Goal: Feedback & Contribution: Contribute content

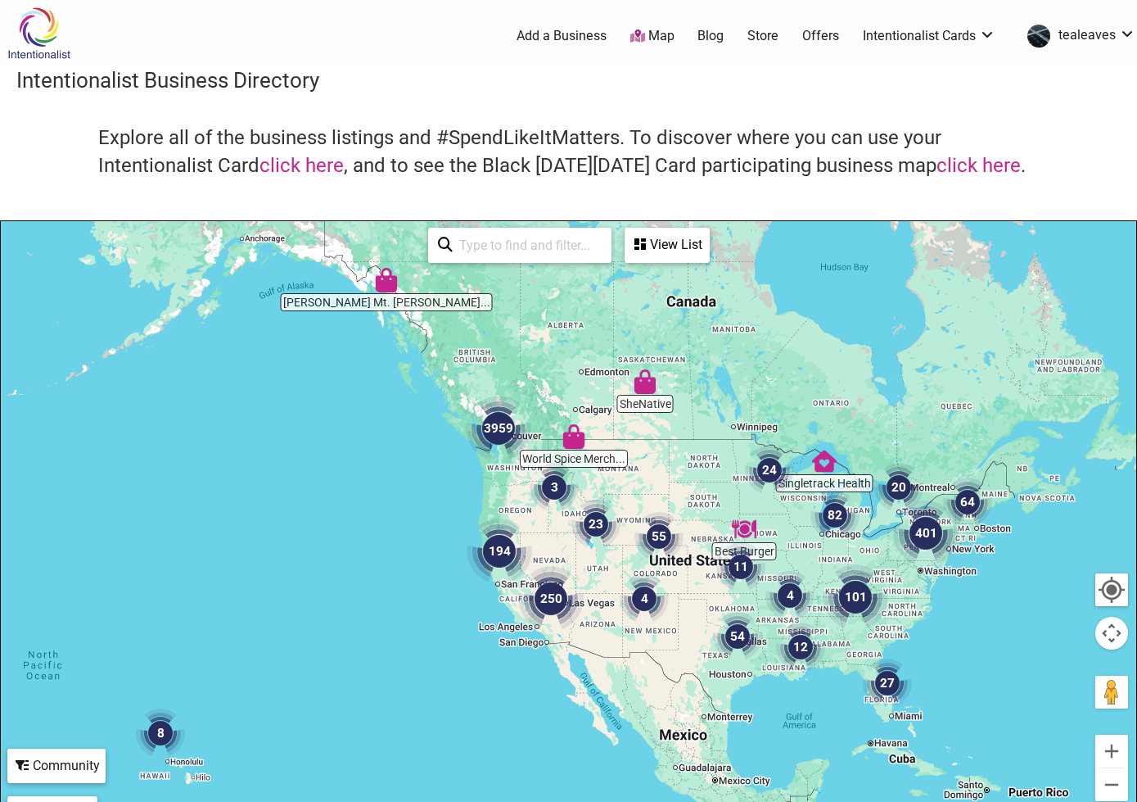
click at [38, 21] on img at bounding box center [39, 33] width 78 height 53
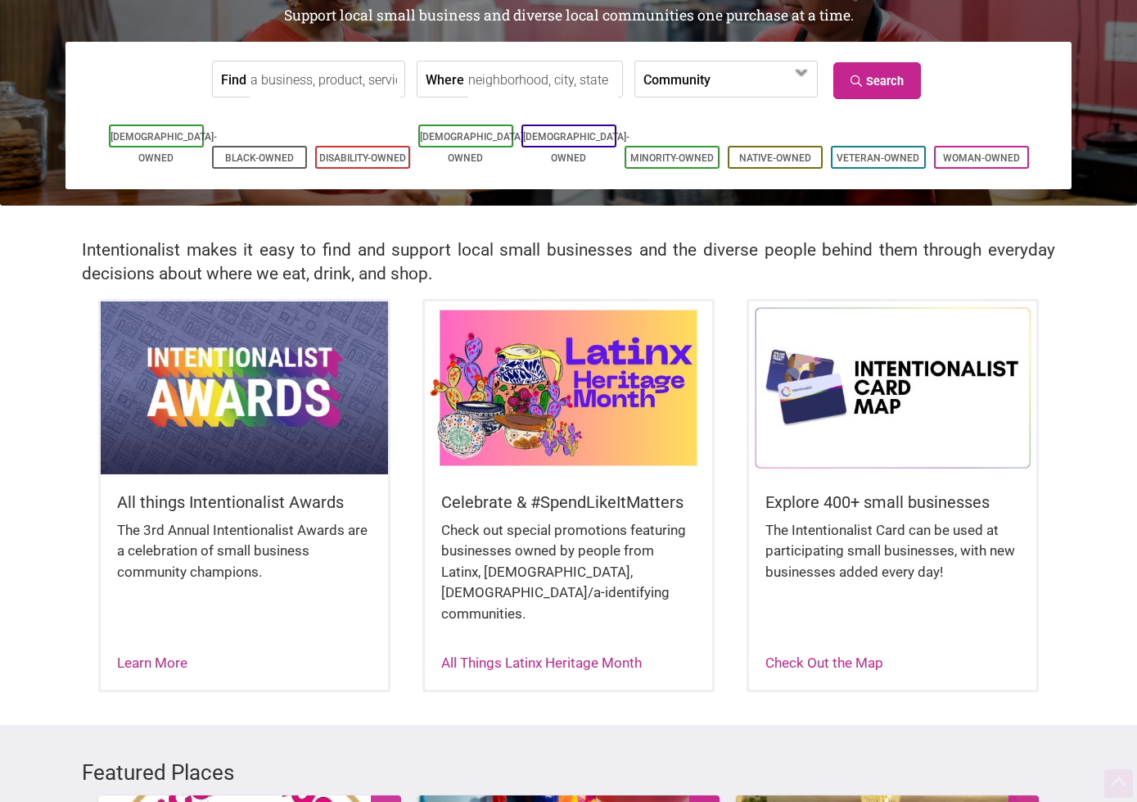
scroll to position [164, 0]
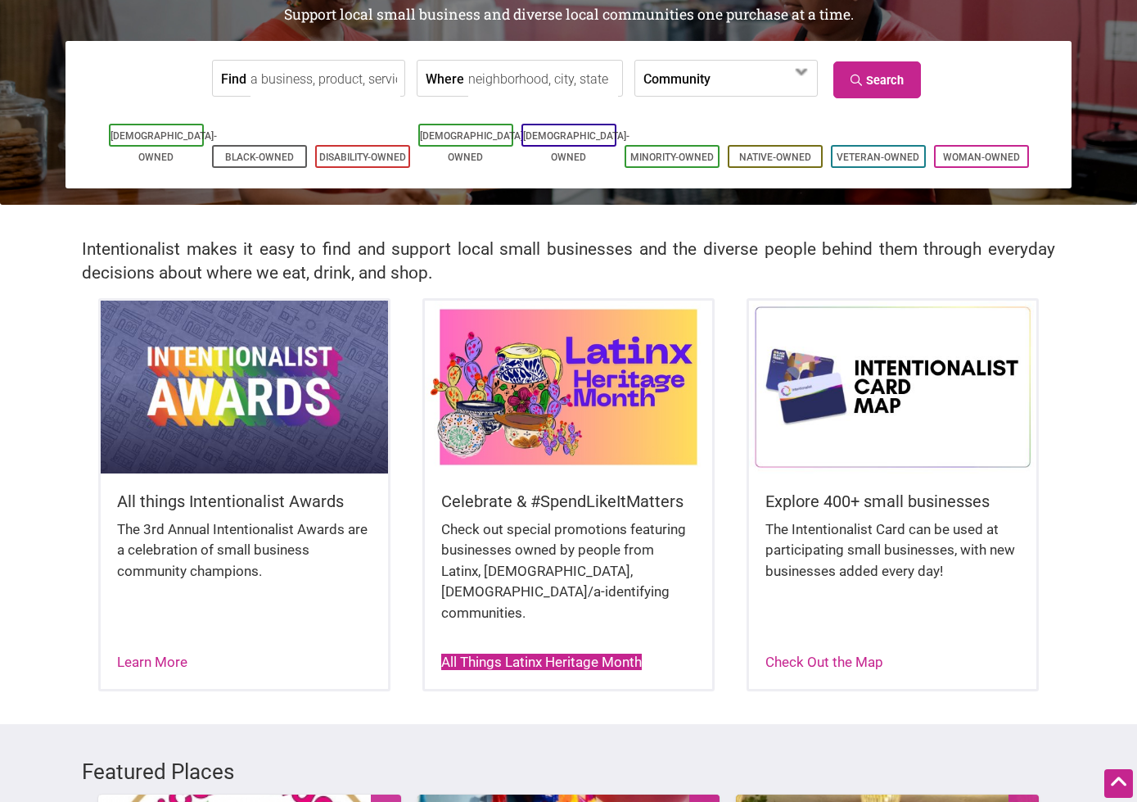
click at [542, 653] on link "All Things Latinx Heritage Month" at bounding box center [541, 661] width 201 height 16
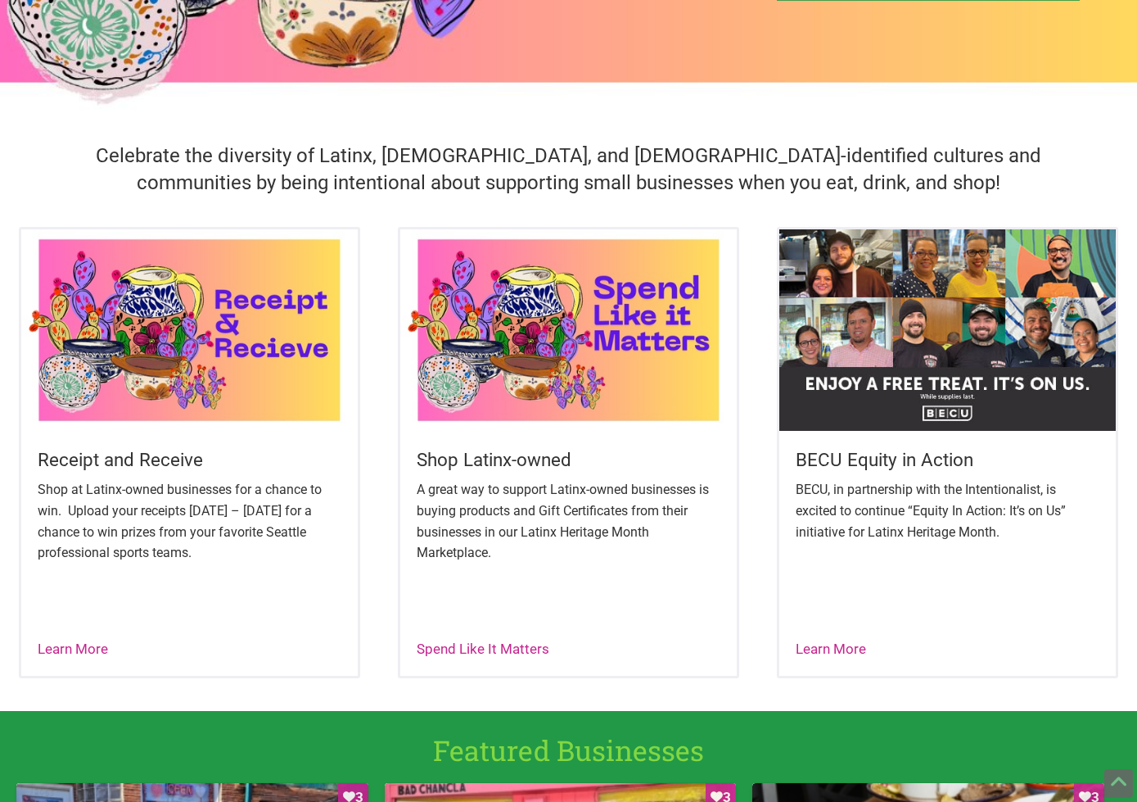
scroll to position [409, 0]
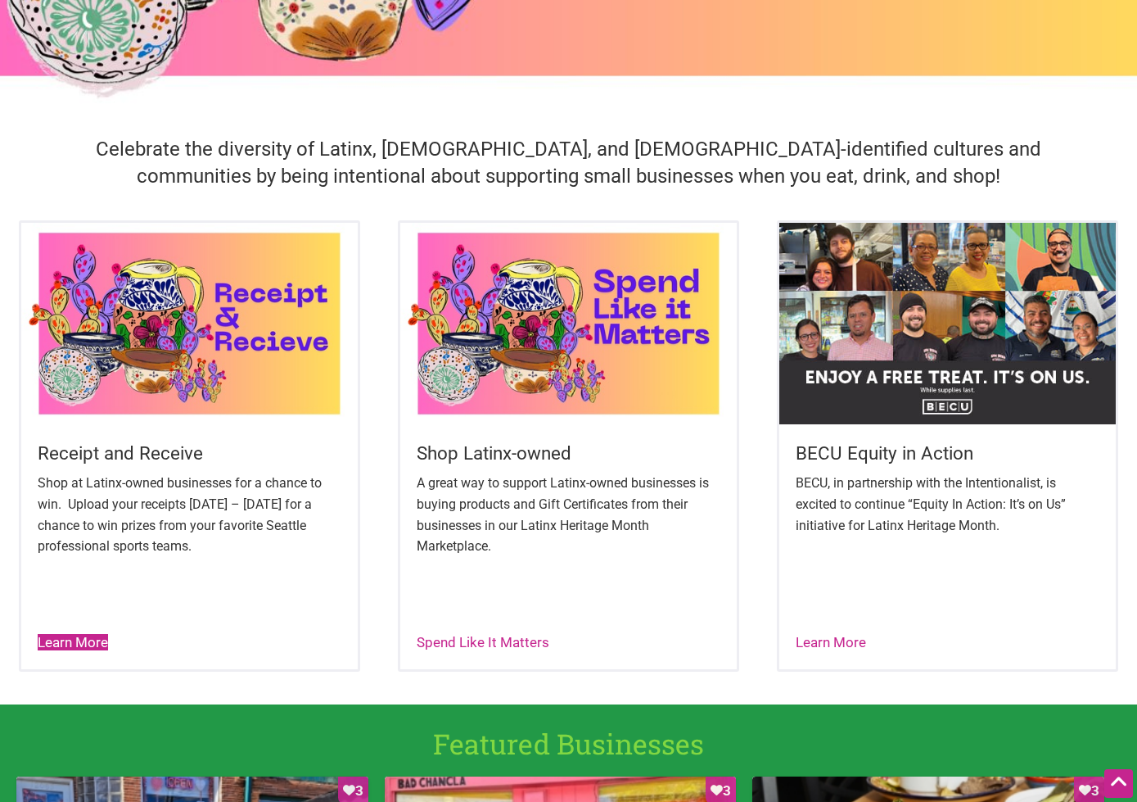
click at [69, 640] on link "Learn More" at bounding box center [73, 642] width 70 height 16
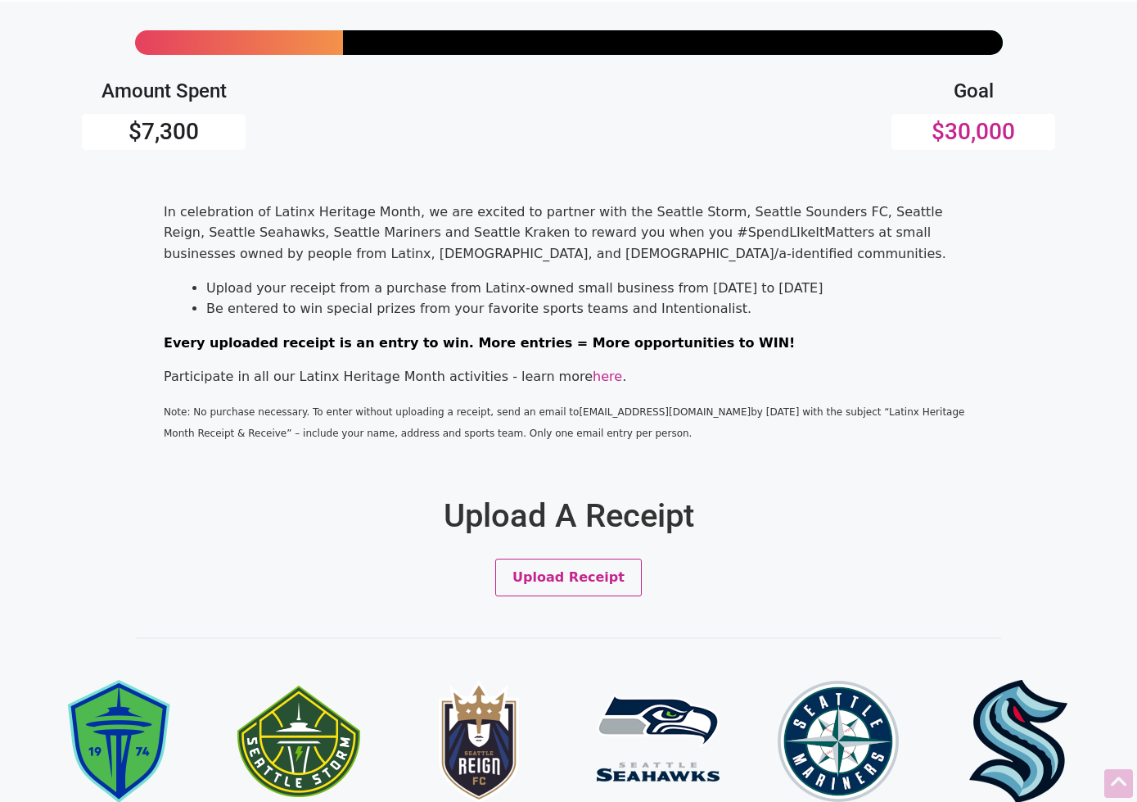
scroll to position [327, 0]
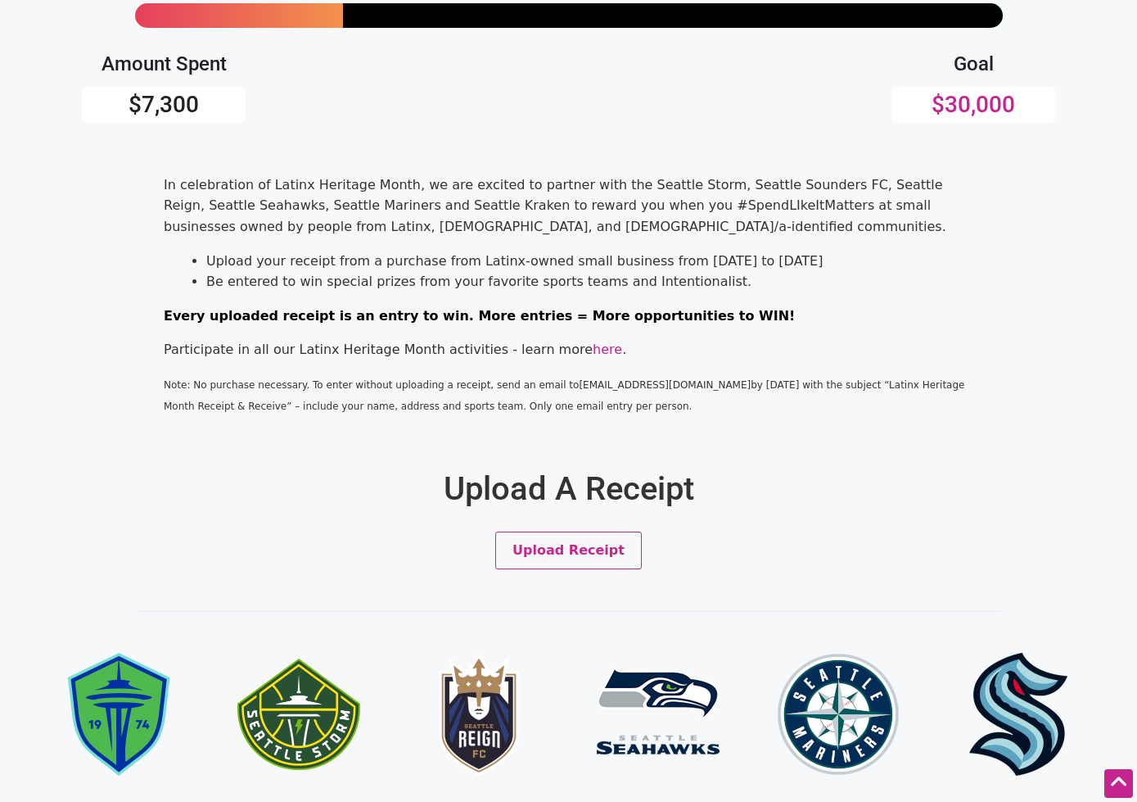
click at [558, 576] on div "Amount Spent $7,300 Goal $30,000 In celebration of Latinx Heritage Month, we ar…" at bounding box center [568, 757] width 1137 height 2039
click at [571, 551] on button "Upload Receipt" at bounding box center [568, 550] width 147 height 38
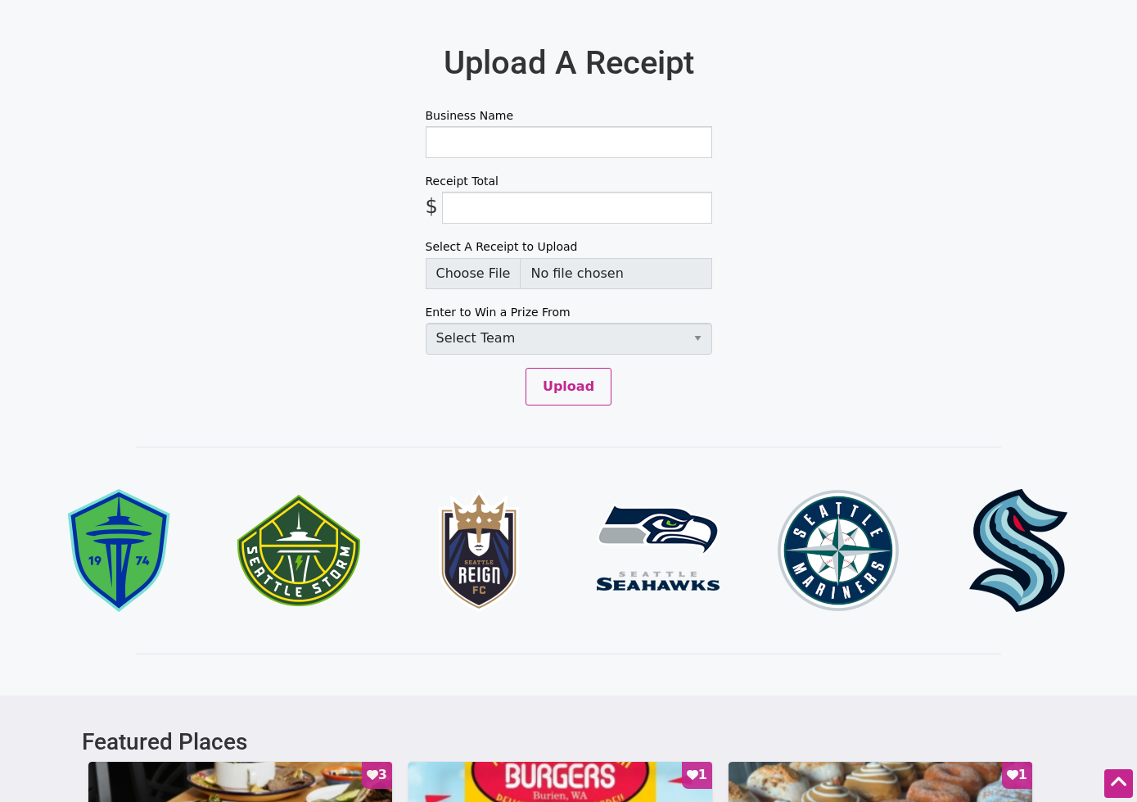
scroll to position [756, 0]
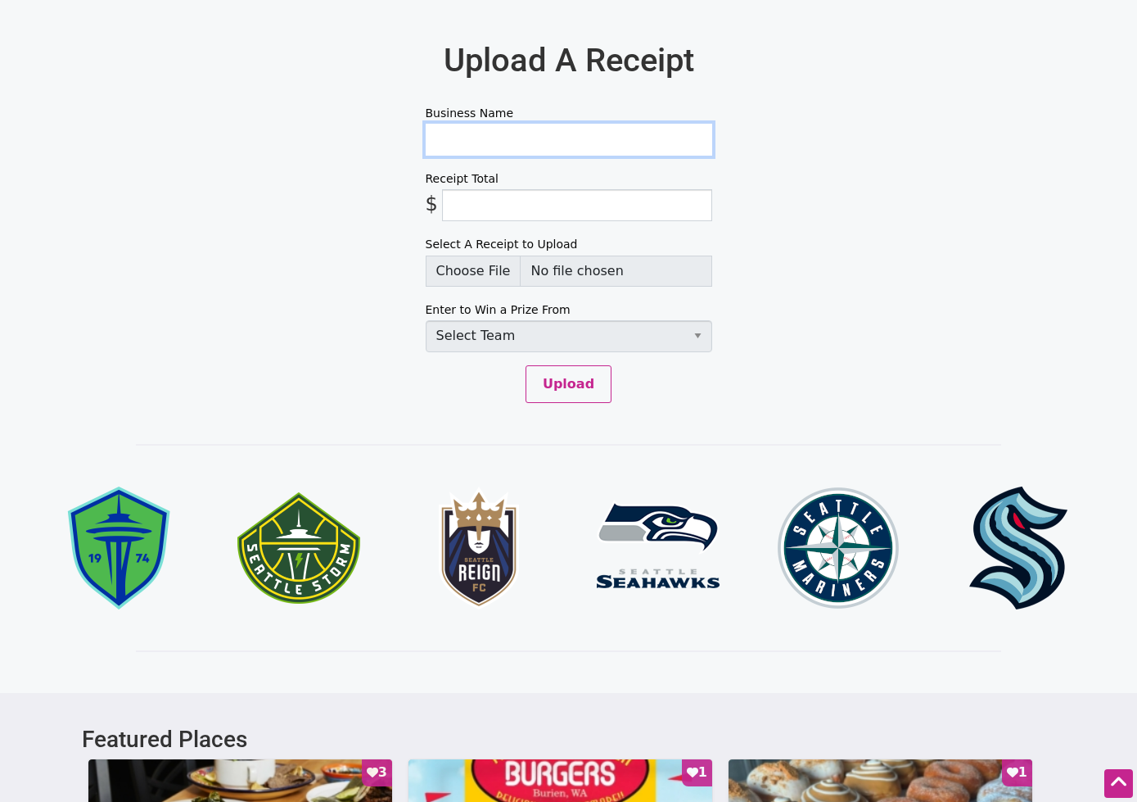
click at [481, 151] on input "Business Name" at bounding box center [569, 140] width 287 height 32
type input "tortas locas burien"
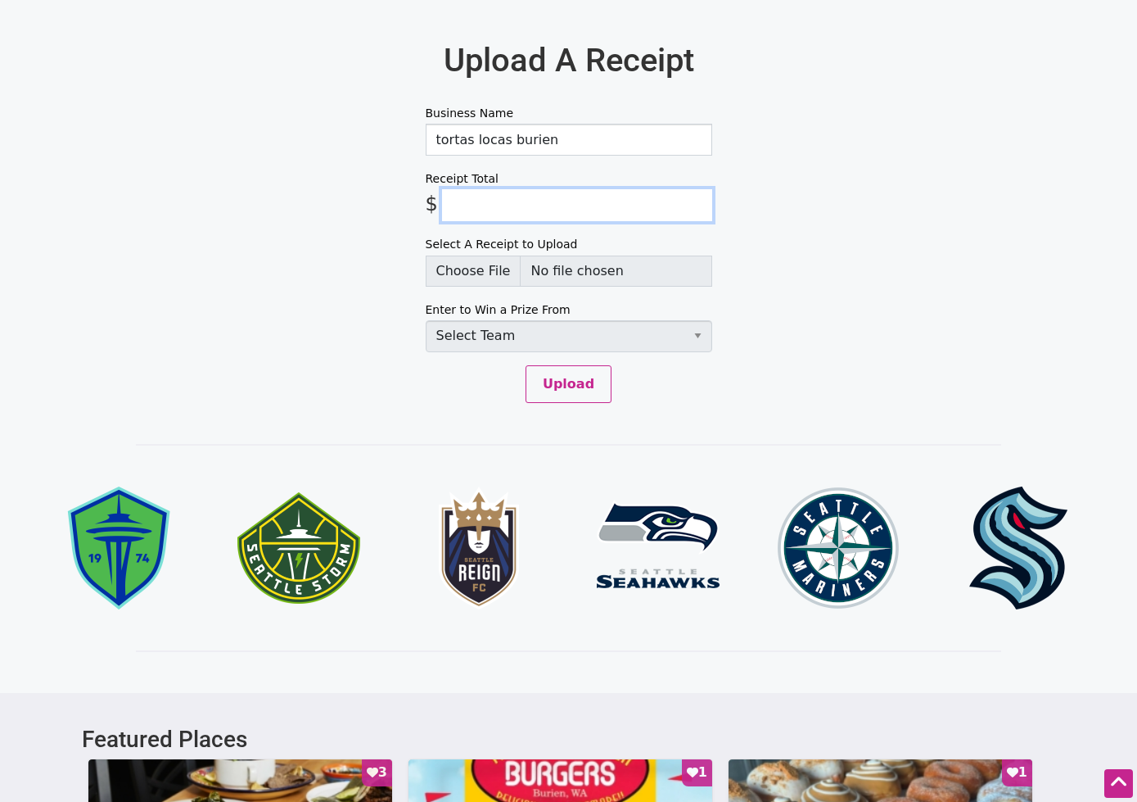
click at [502, 201] on input "Receipt Total" at bounding box center [577, 205] width 270 height 32
type input "11.03"
click at [589, 143] on input "tortas locas burien" at bounding box center [569, 140] width 287 height 32
type input "tortas locas burien"
click at [479, 345] on select "Select Team Seattle Sounders FC Seattle Storm Seattle Reign Seattle Seahawks Se…" at bounding box center [569, 336] width 287 height 32
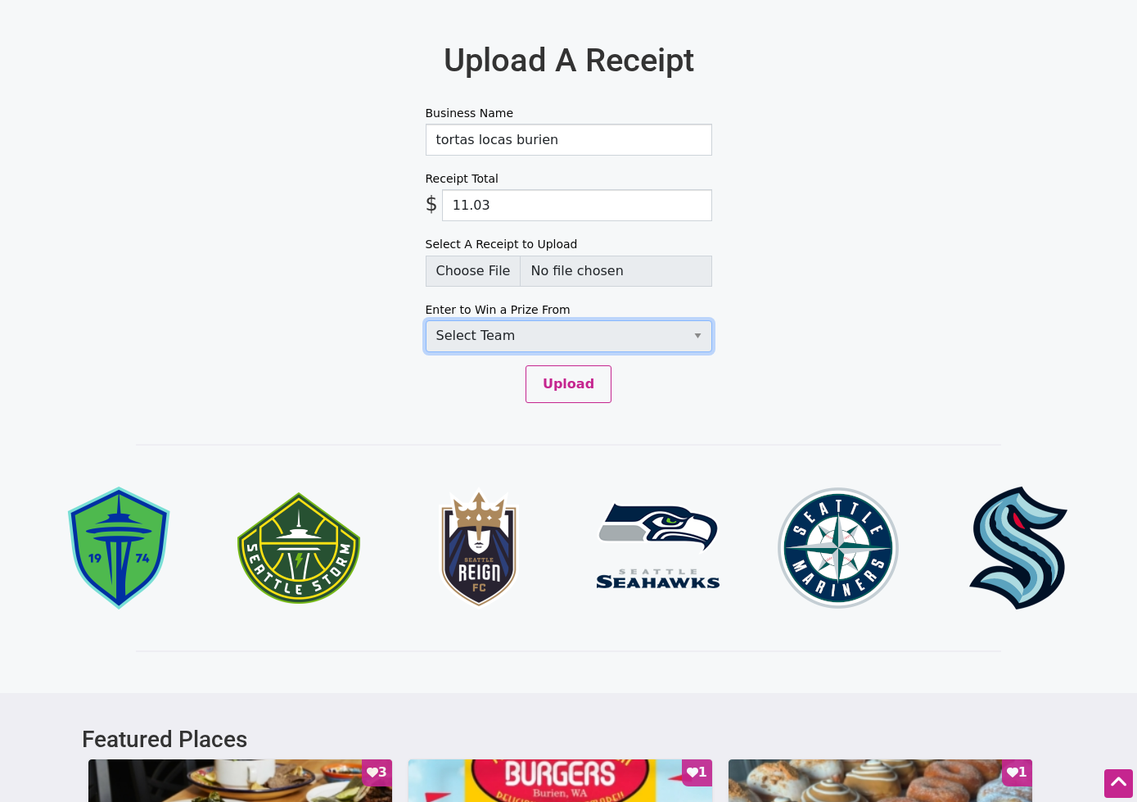
select select "SeattleKraken"
click at [426, 320] on select "Select Team Seattle Sounders FC Seattle Storm Seattle Reign Seattle Seahawks Se…" at bounding box center [569, 336] width 287 height 32
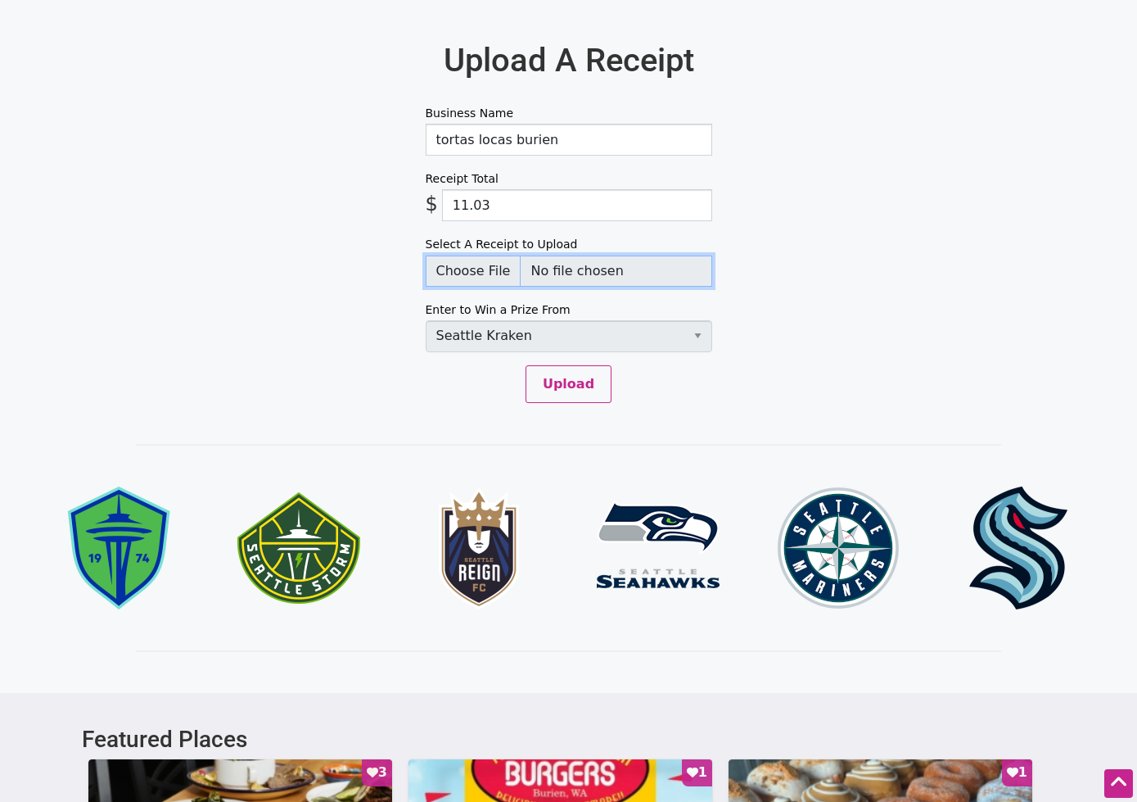
click at [472, 260] on input "Select A Receipt to Upload" at bounding box center [569, 270] width 287 height 31
type input "C:\fakepath\tortas burien 20250921 visit.jpg"
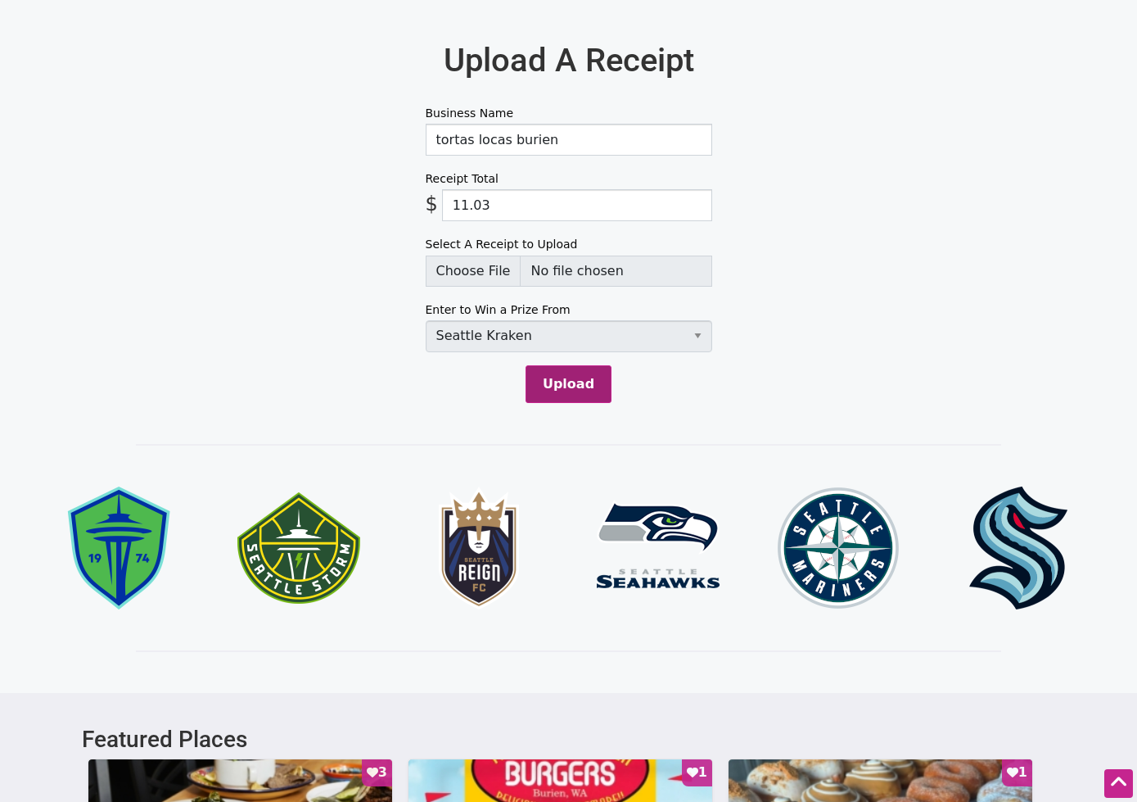
click at [588, 388] on button "Upload" at bounding box center [569, 384] width 86 height 38
click at [520, 210] on input "11.03" at bounding box center [577, 205] width 270 height 32
click at [454, 205] on input "11.03" at bounding box center [577, 205] width 270 height 32
click at [956, 457] on div "Amount Spent $7,300 Goal $30,000 In celebration of Latinx Heritage Month, we ar…" at bounding box center [568, 460] width 1137 height 2301
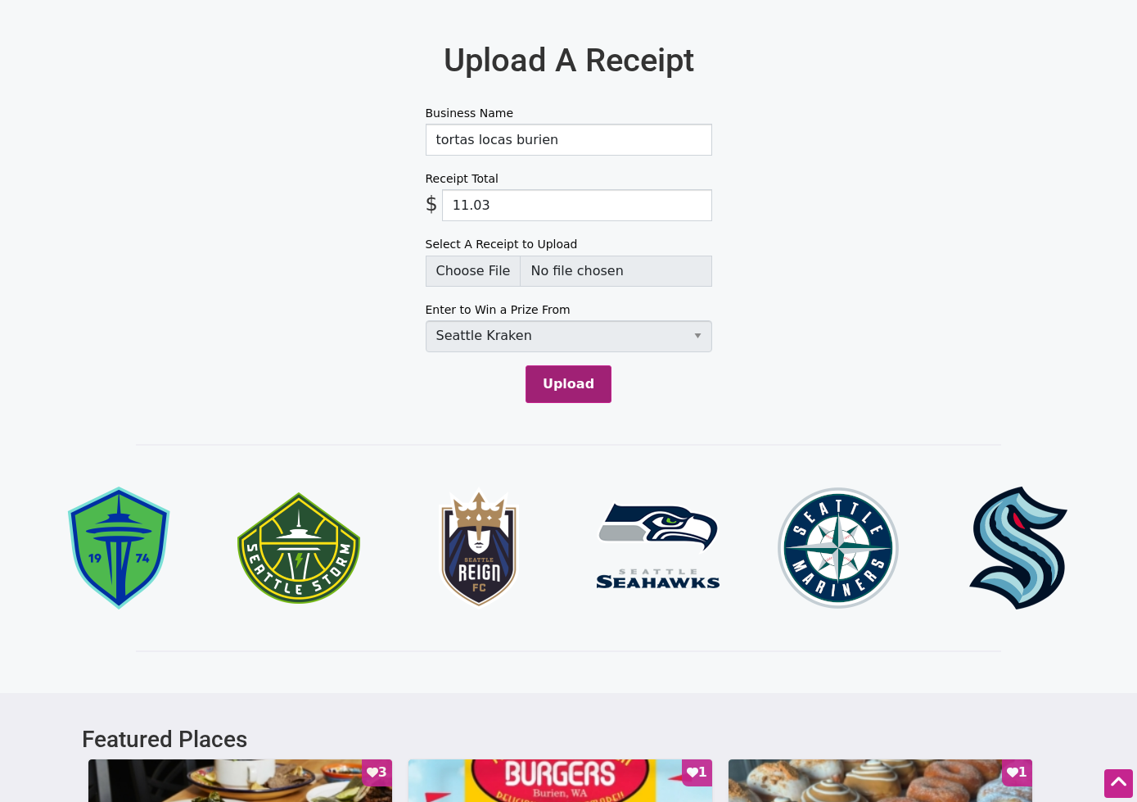
click at [587, 380] on button "Upload" at bounding box center [569, 384] width 86 height 38
click at [657, 208] on input "11.03" at bounding box center [577, 205] width 270 height 32
type input "11.03"
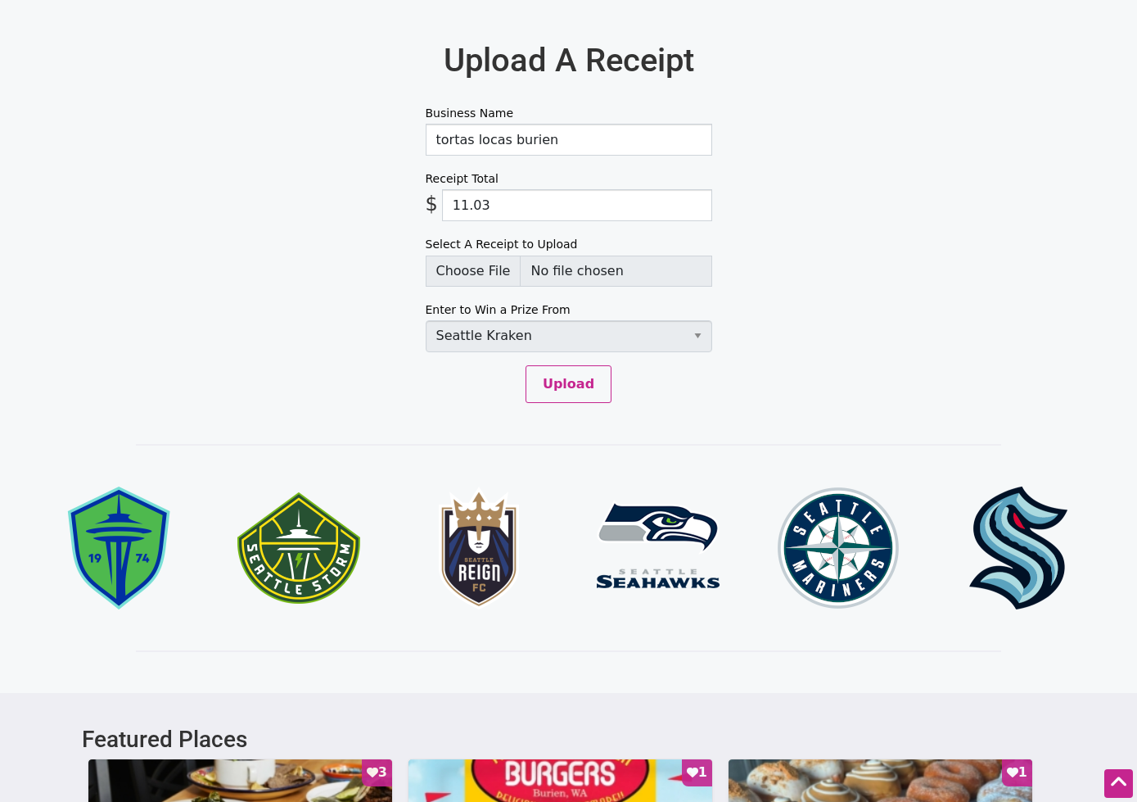
click at [586, 386] on button "Upload" at bounding box center [569, 384] width 86 height 38
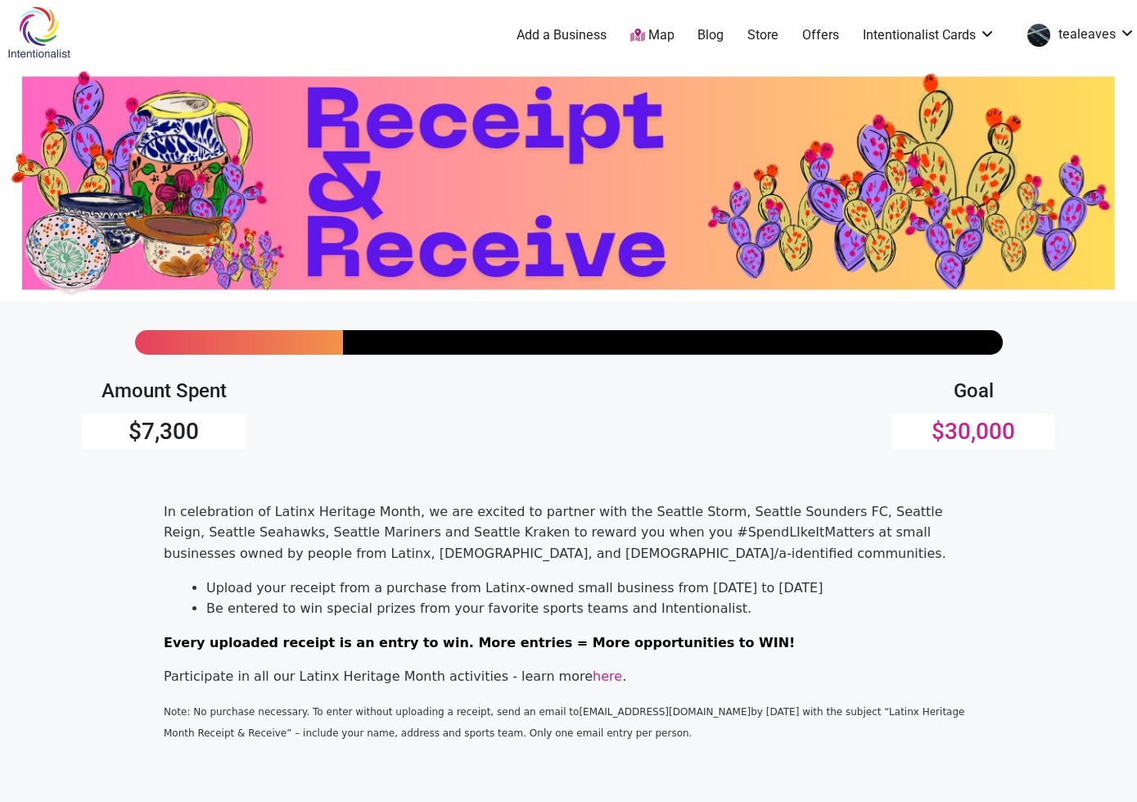
scroll to position [0, 0]
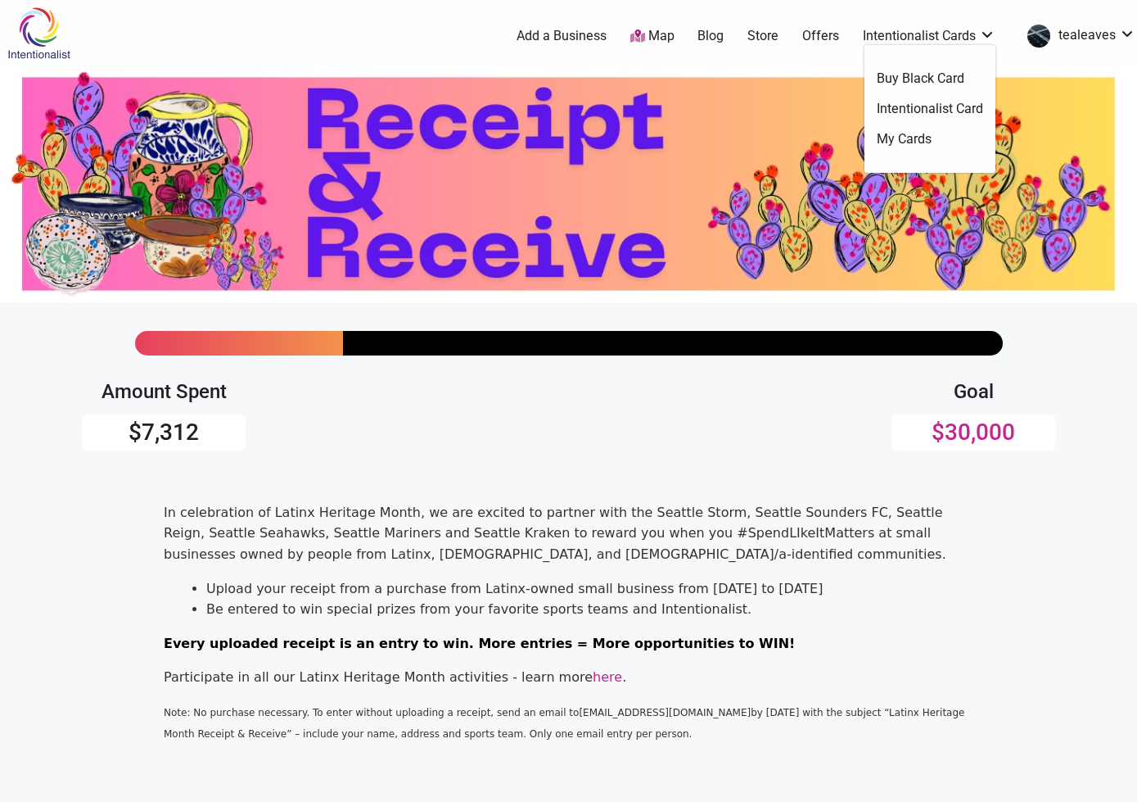
drag, startPoint x: 829, startPoint y: 34, endPoint x: 851, endPoint y: 47, distance: 26.8
click at [829, 34] on link "Offers" at bounding box center [820, 36] width 37 height 18
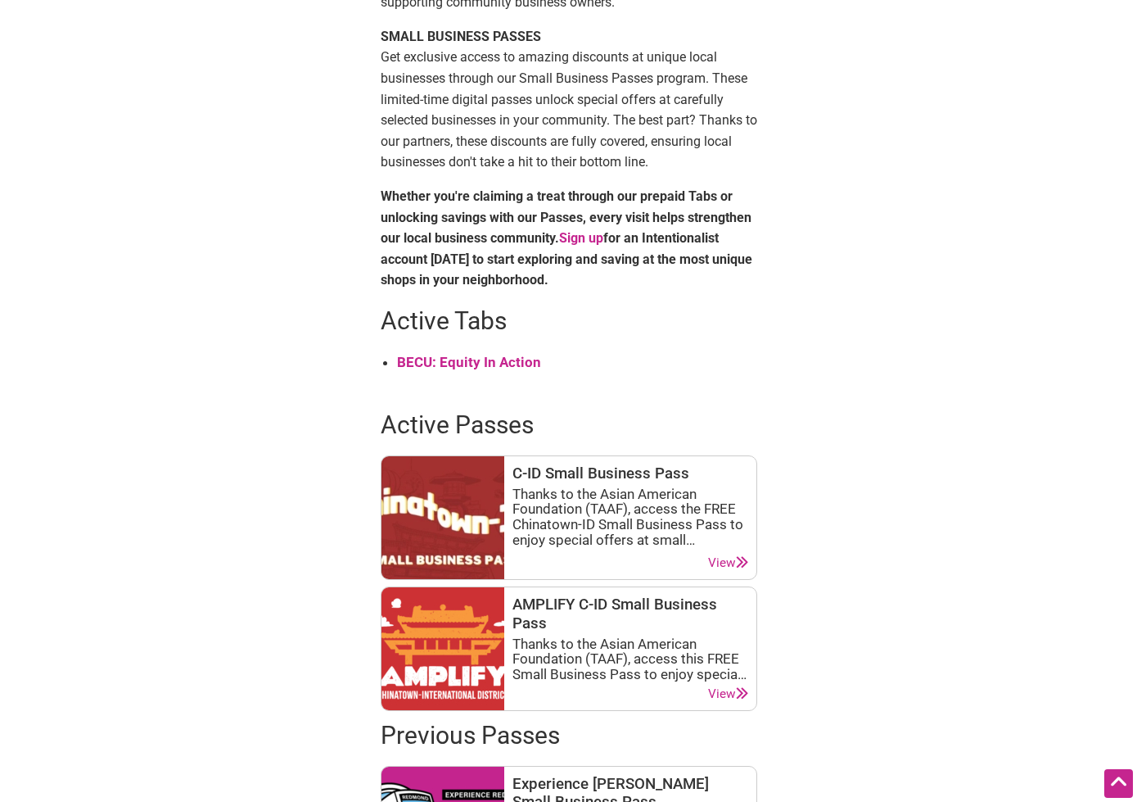
scroll to position [491, 0]
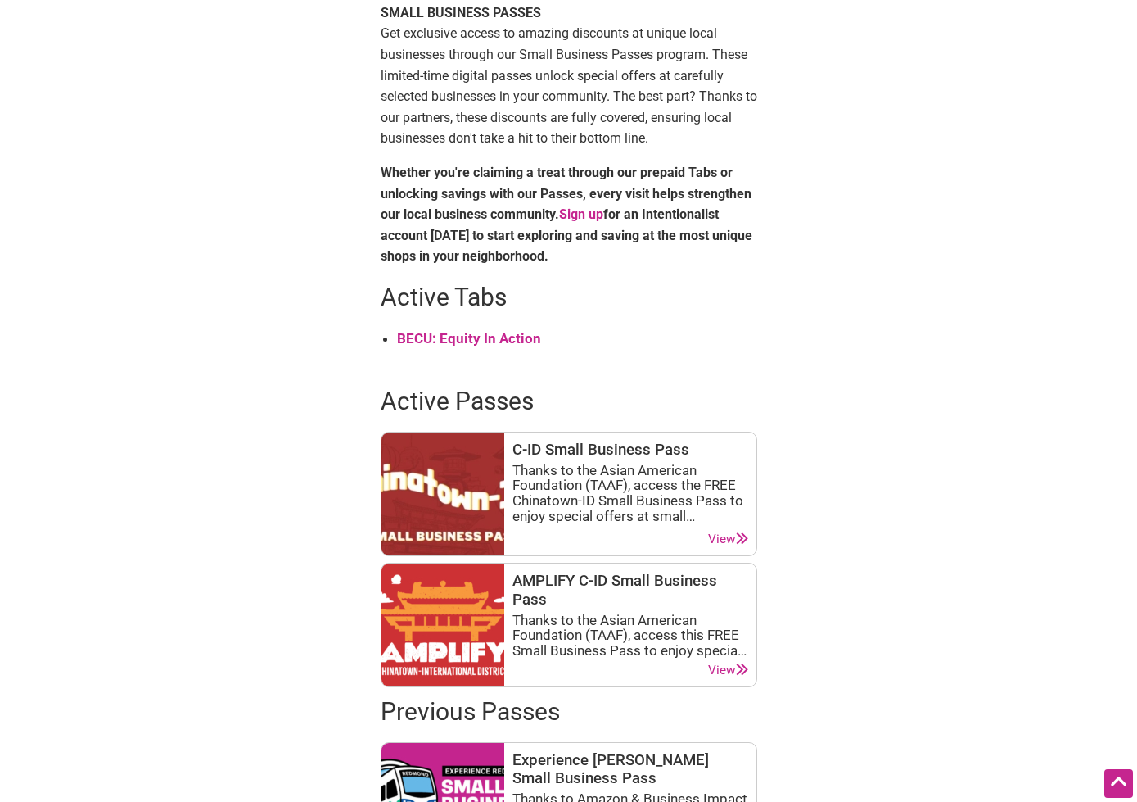
click at [486, 337] on strong "BECU: Equity In Action" at bounding box center [469, 338] width 144 height 16
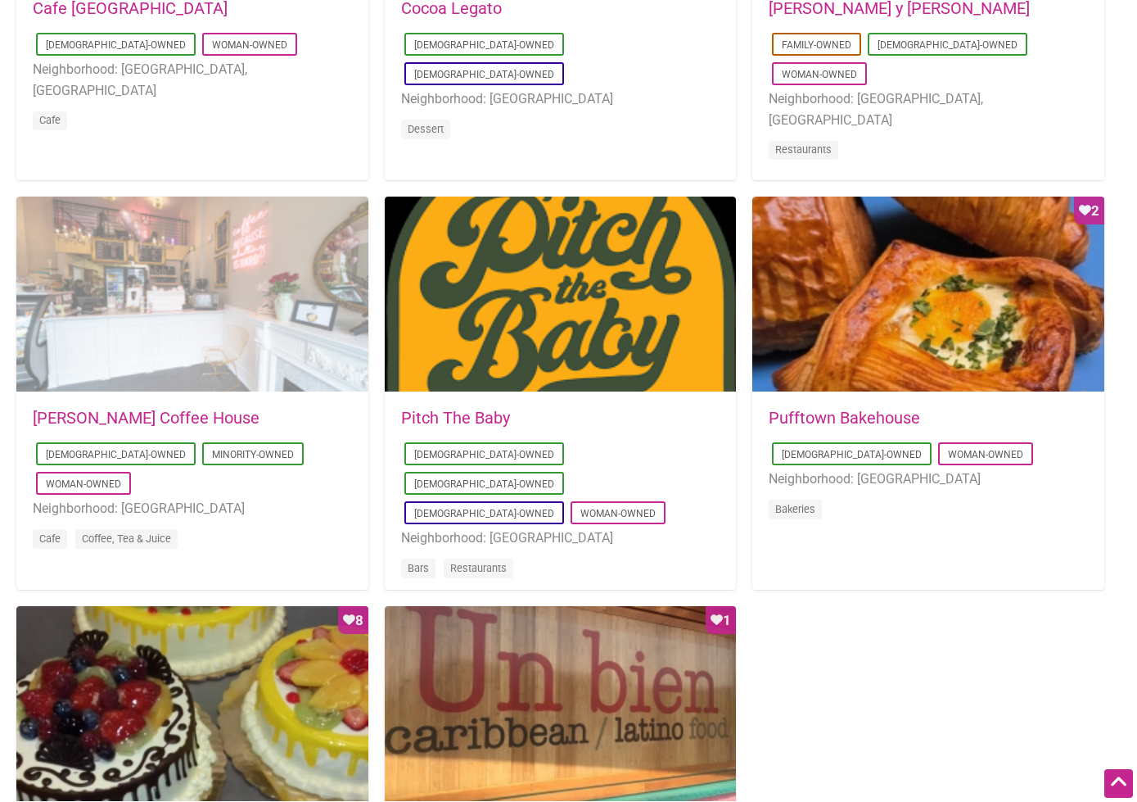
scroll to position [1146, 0]
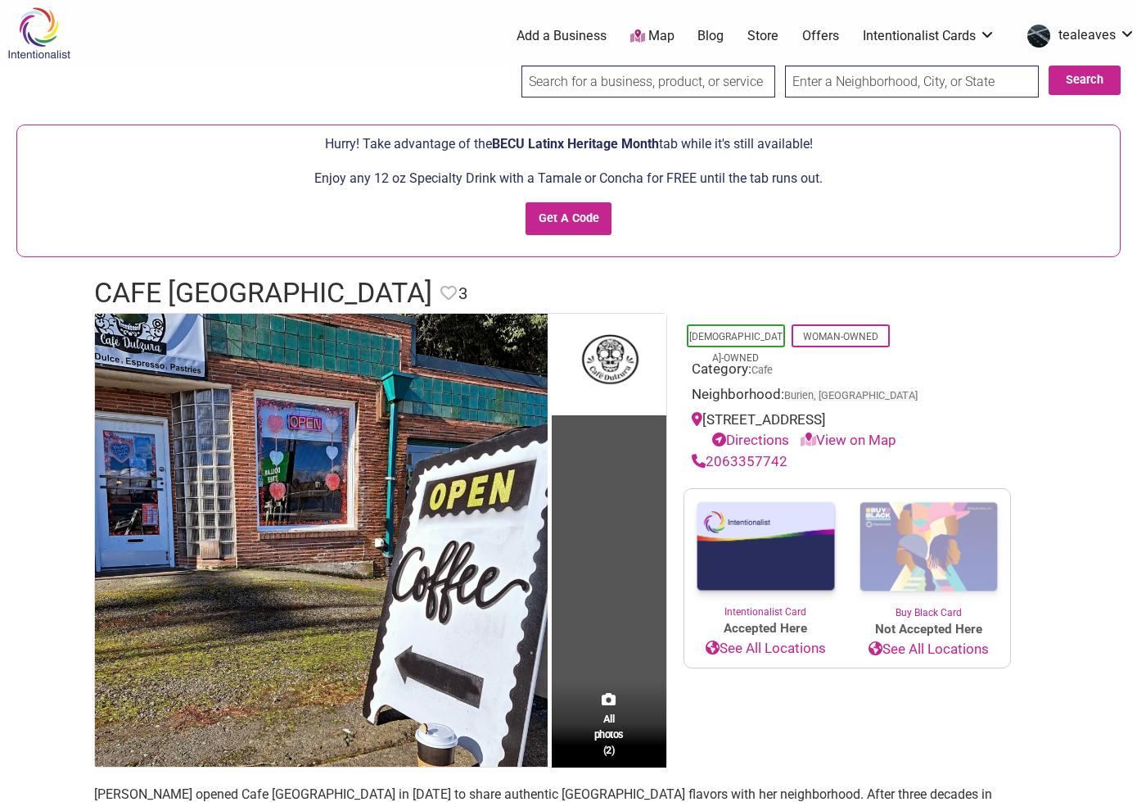
drag, startPoint x: 797, startPoint y: 440, endPoint x: 709, endPoint y: 421, distance: 89.6
click at [709, 421] on div "[STREET_ADDRESS] Directions View on Map" at bounding box center [847, 430] width 311 height 42
